Goal: Find specific page/section: Find specific page/section

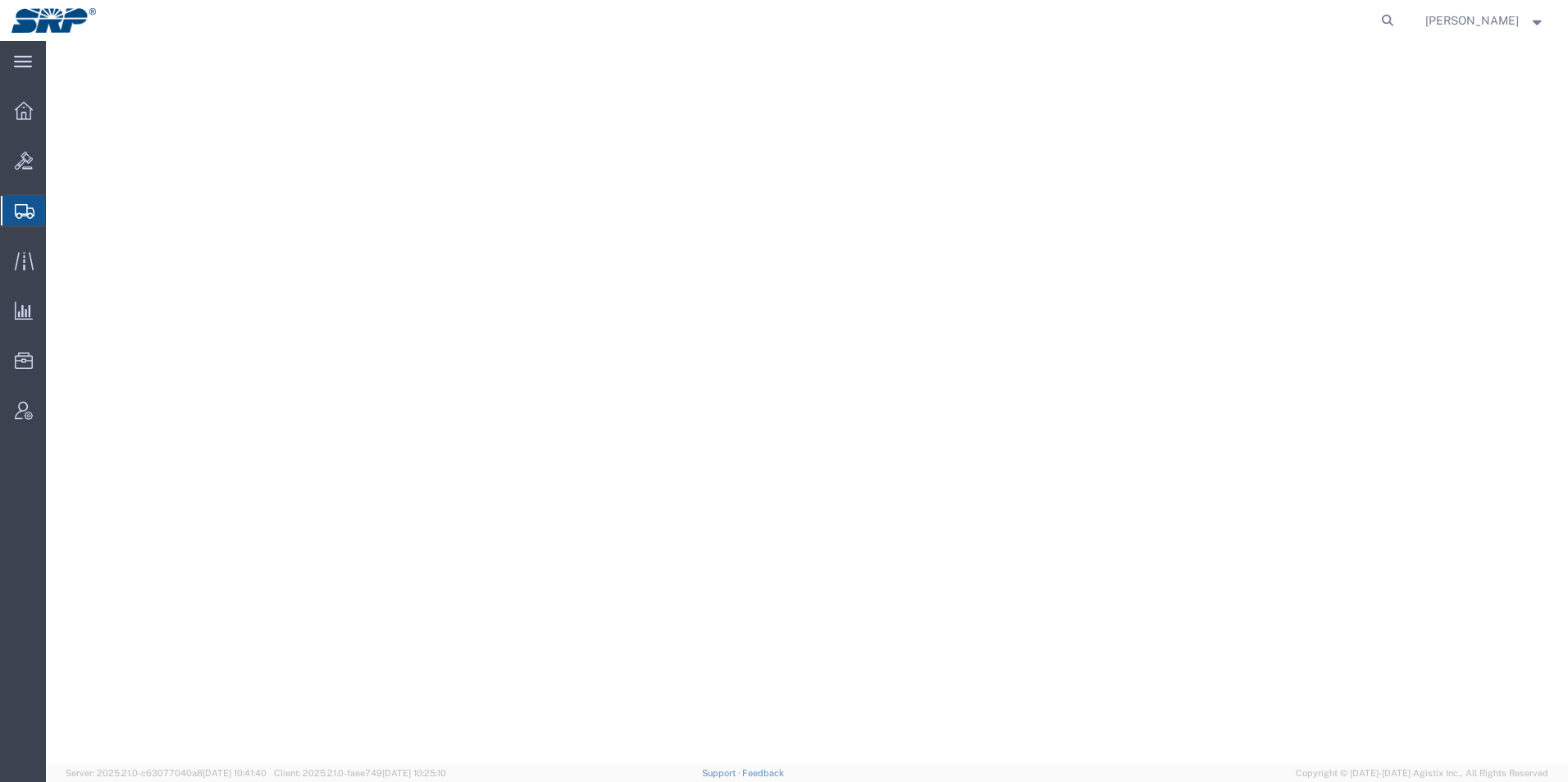
click at [14, 99] on div at bounding box center [24, 110] width 46 height 33
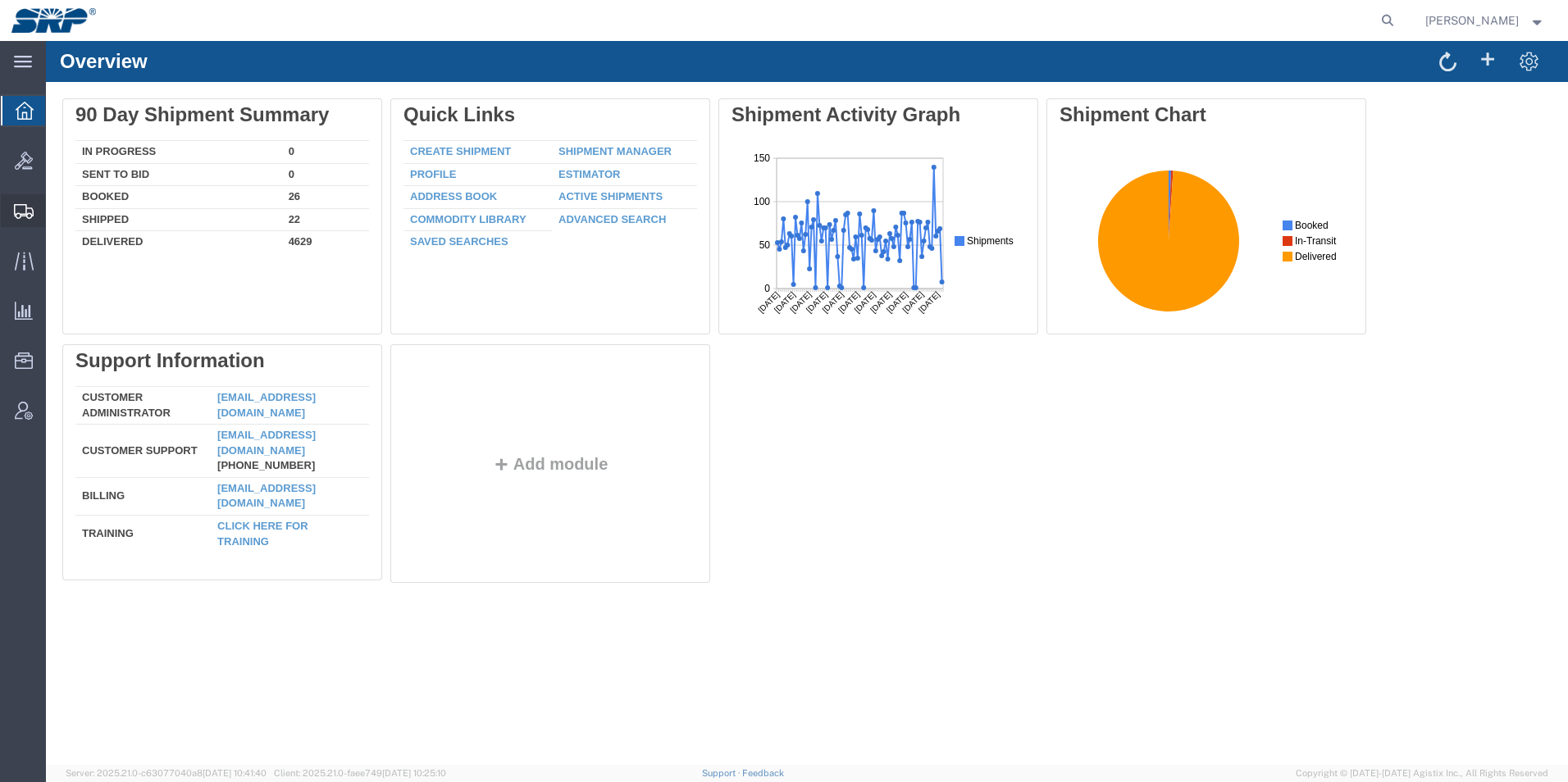
click at [26, 212] on icon at bounding box center [23, 211] width 20 height 14
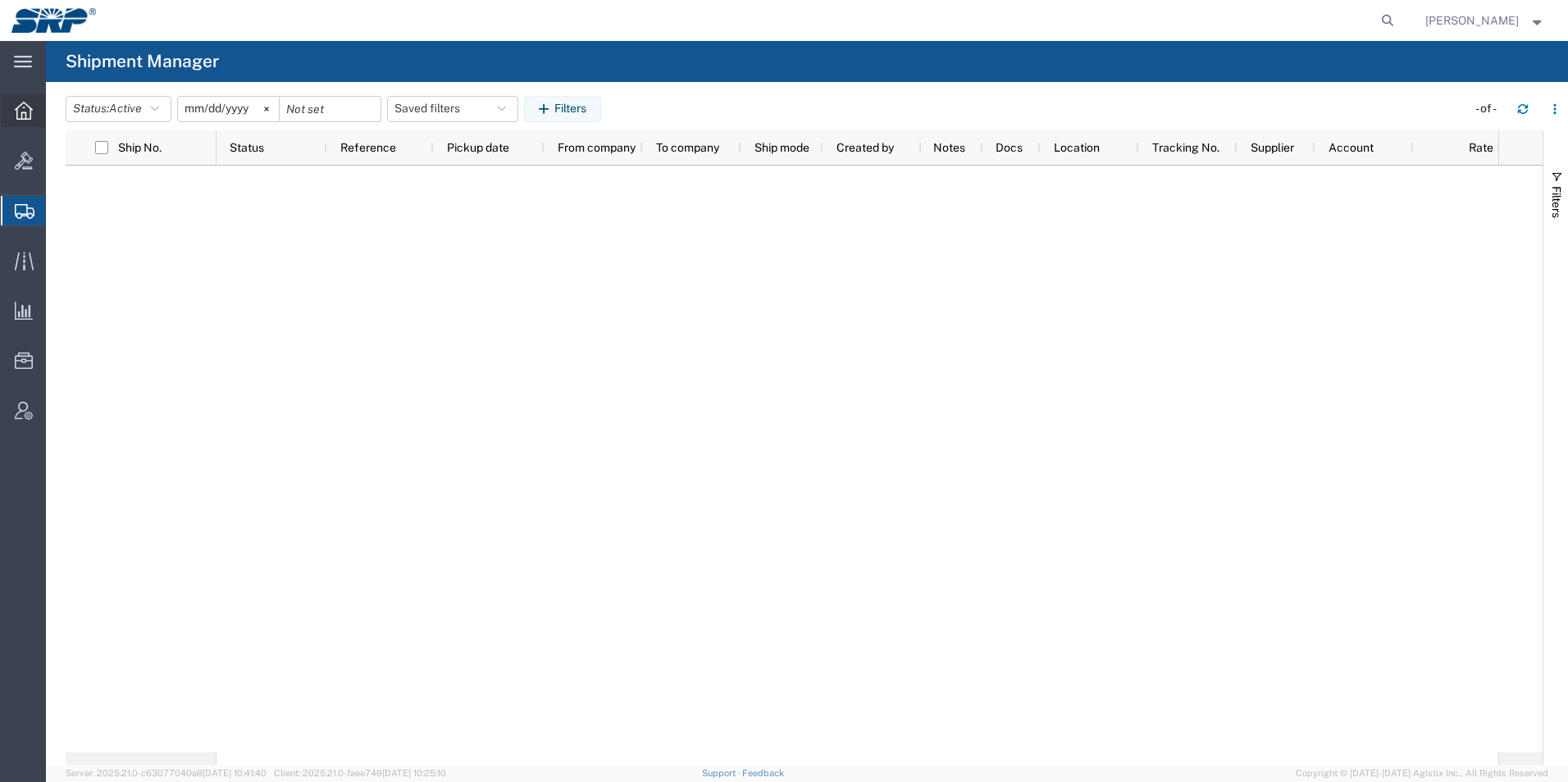
click at [23, 112] on icon at bounding box center [23, 110] width 18 height 18
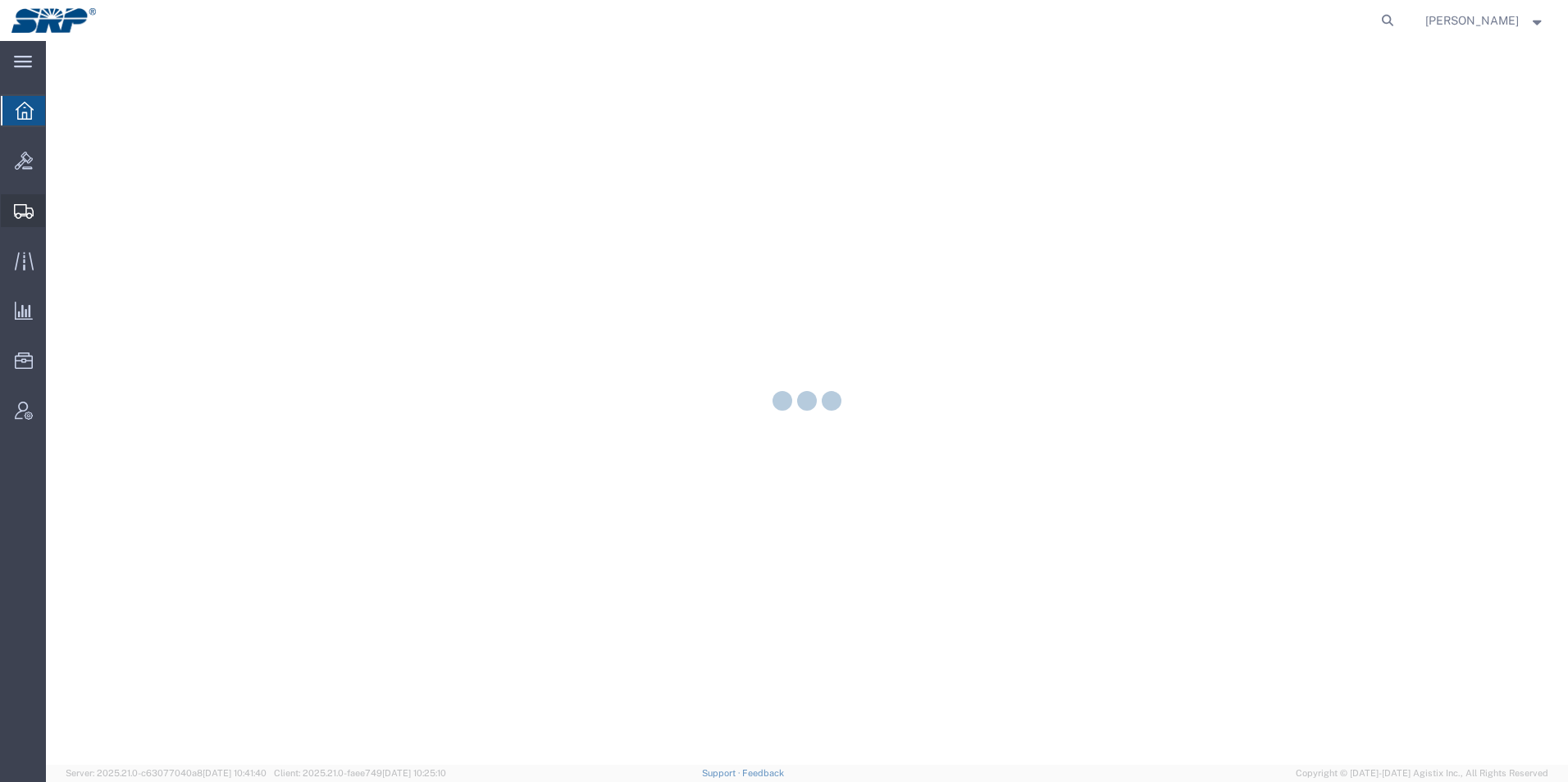
click at [20, 211] on icon at bounding box center [23, 211] width 20 height 14
